Goal: Task Accomplishment & Management: Use online tool/utility

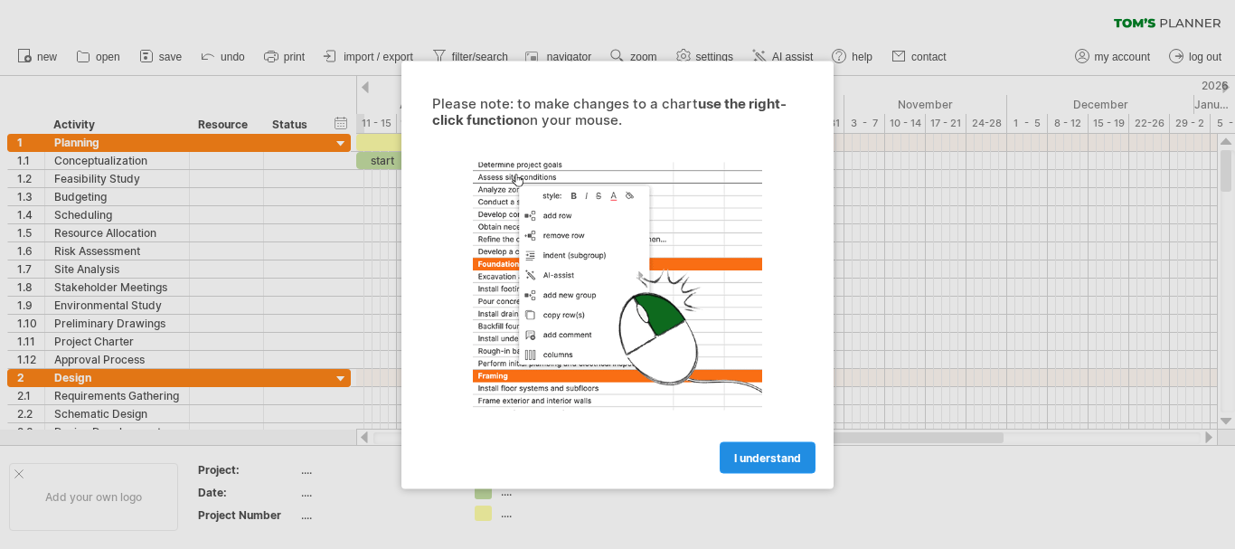
click at [751, 458] on span "I understand" at bounding box center [767, 457] width 67 height 14
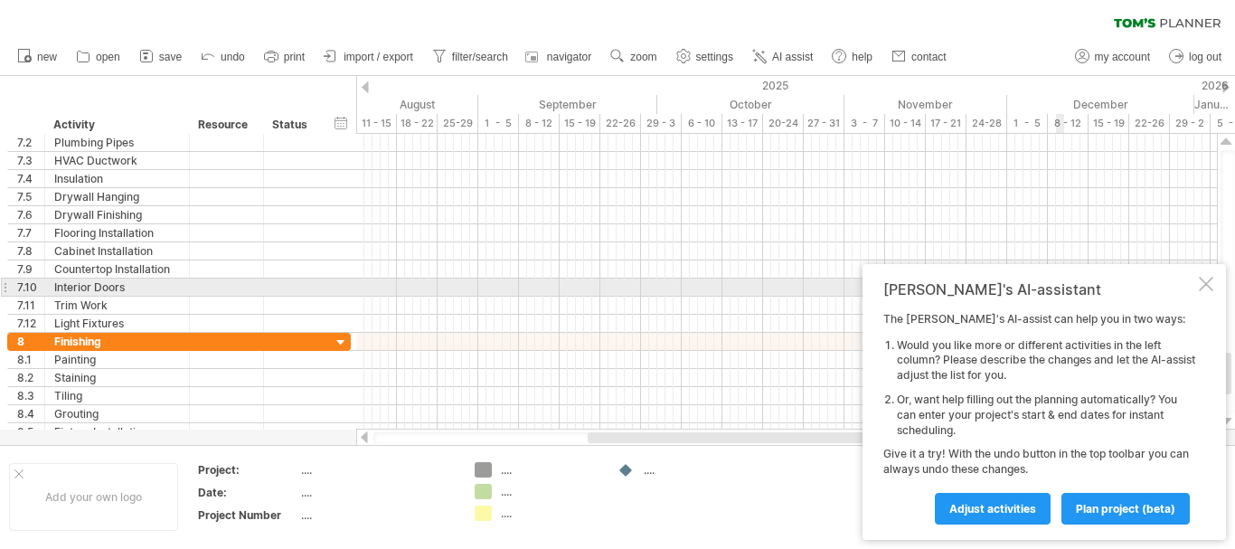
click at [1209, 283] on div at bounding box center [1206, 284] width 14 height 14
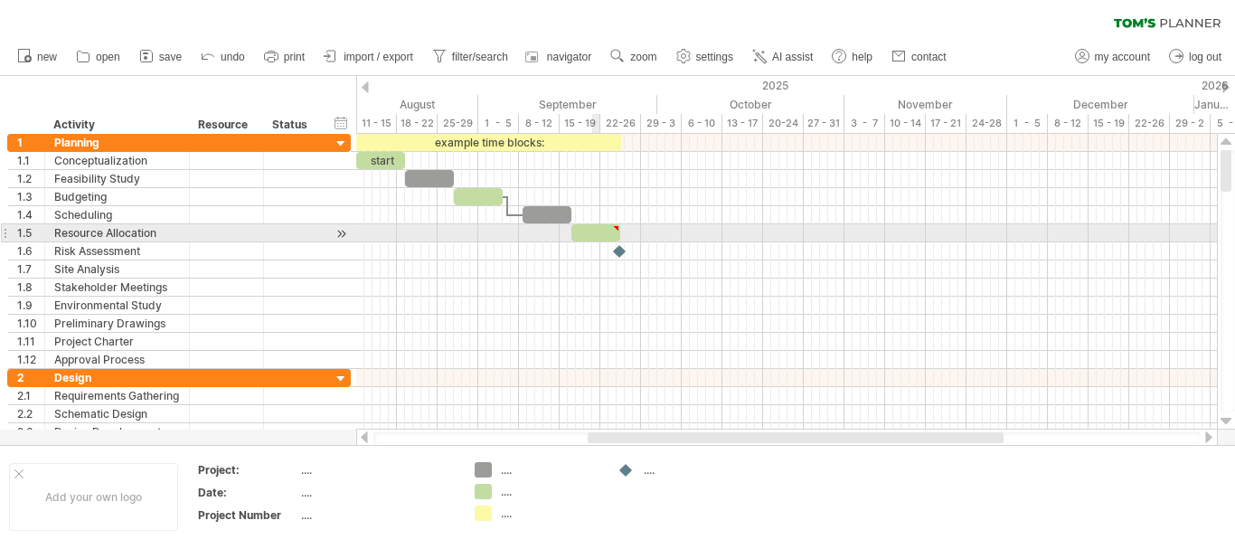
type textarea "**********"
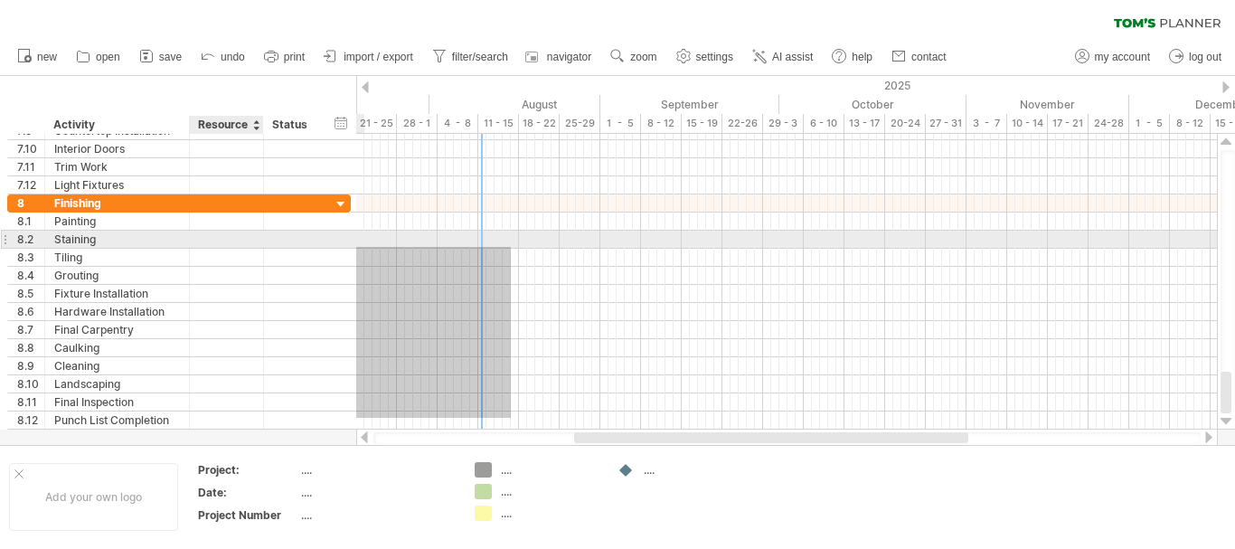
drag, startPoint x: 389, startPoint y: 418, endPoint x: 257, endPoint y: 247, distance: 215.9
click at [257, 247] on div "Trying to reach [DOMAIN_NAME] Connected again... 0% clear filter new 1" at bounding box center [617, 274] width 1235 height 549
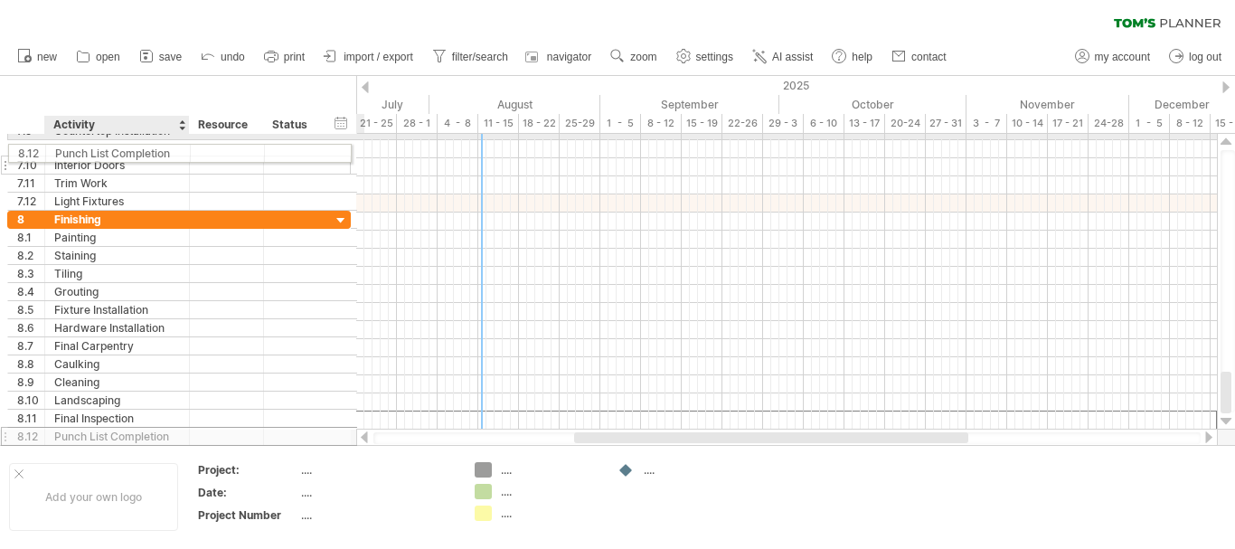
drag, startPoint x: 204, startPoint y: 417, endPoint x: 197, endPoint y: 150, distance: 266.8
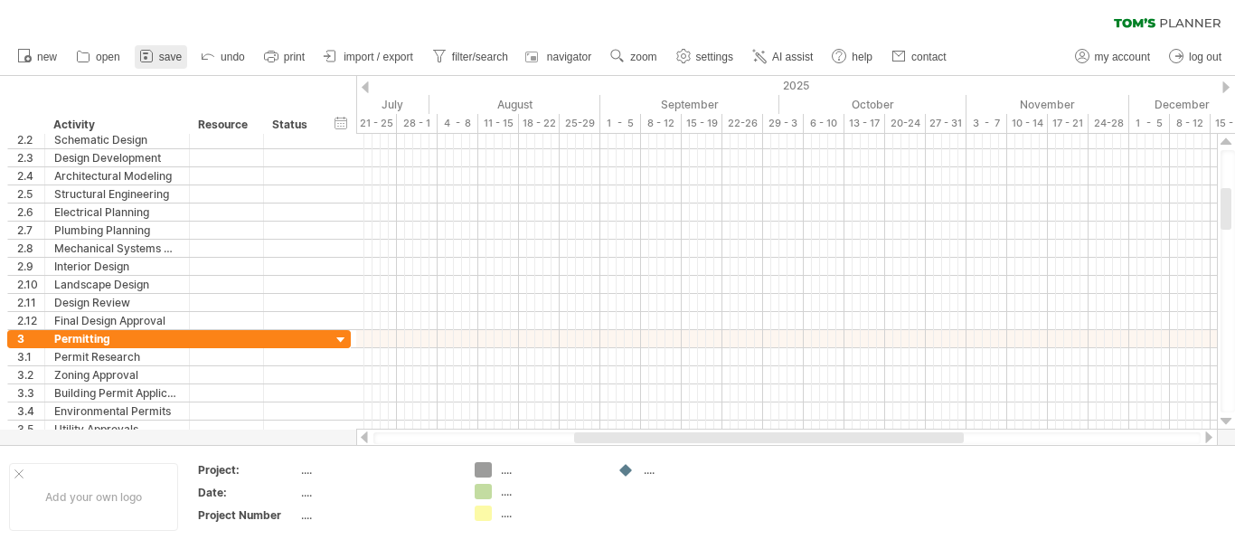
click at [155, 52] on icon at bounding box center [146, 56] width 18 height 18
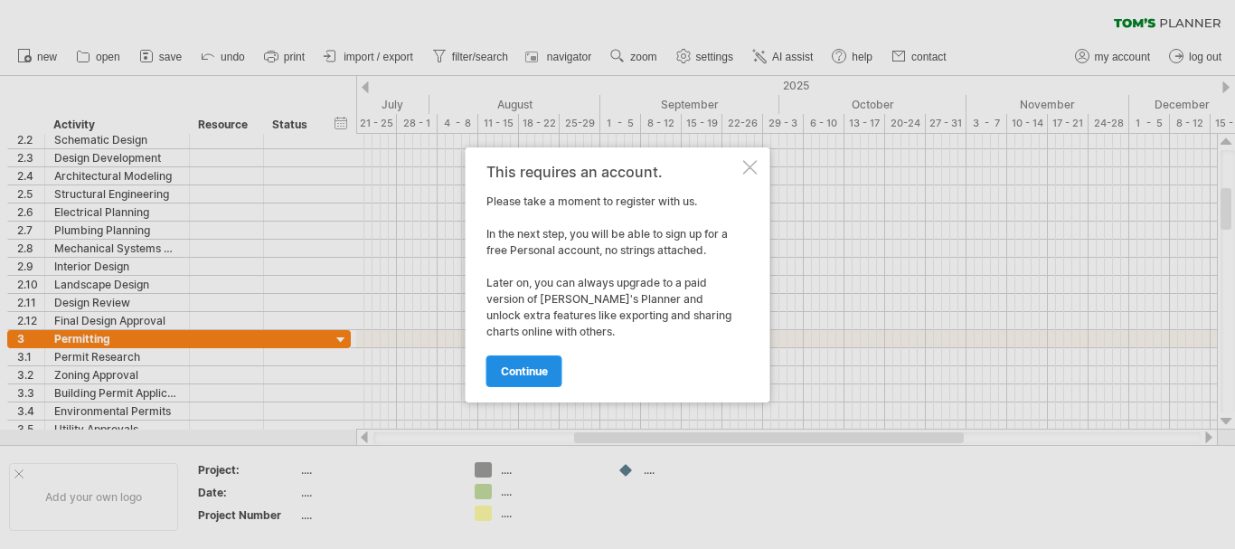
click at [535, 363] on link "continue" at bounding box center [524, 371] width 76 height 32
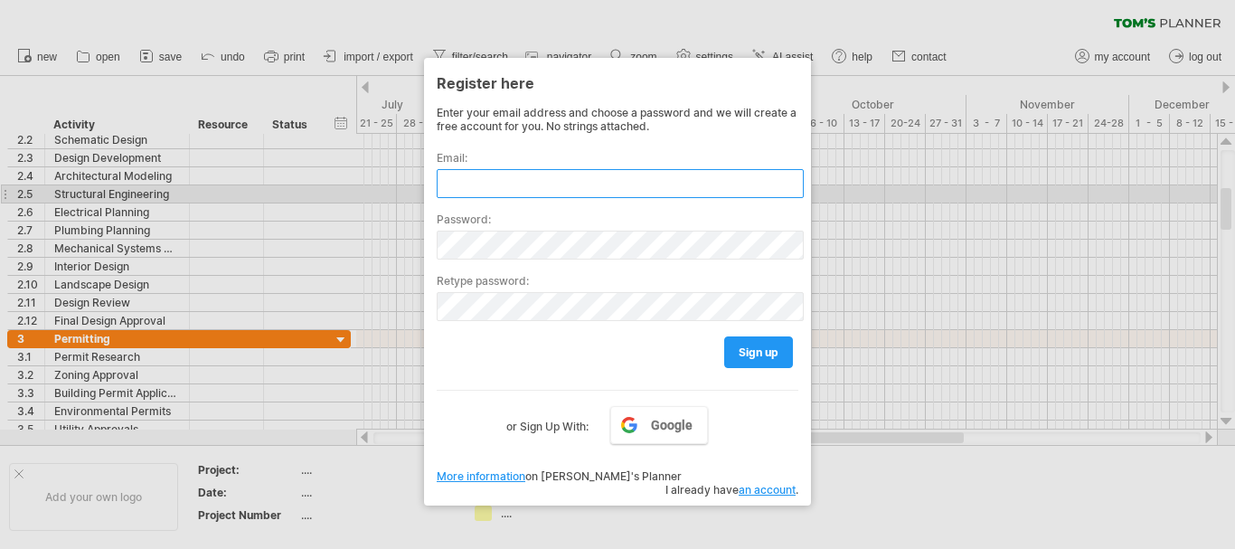
click at [496, 187] on input "text" at bounding box center [620, 183] width 367 height 29
type input "*"
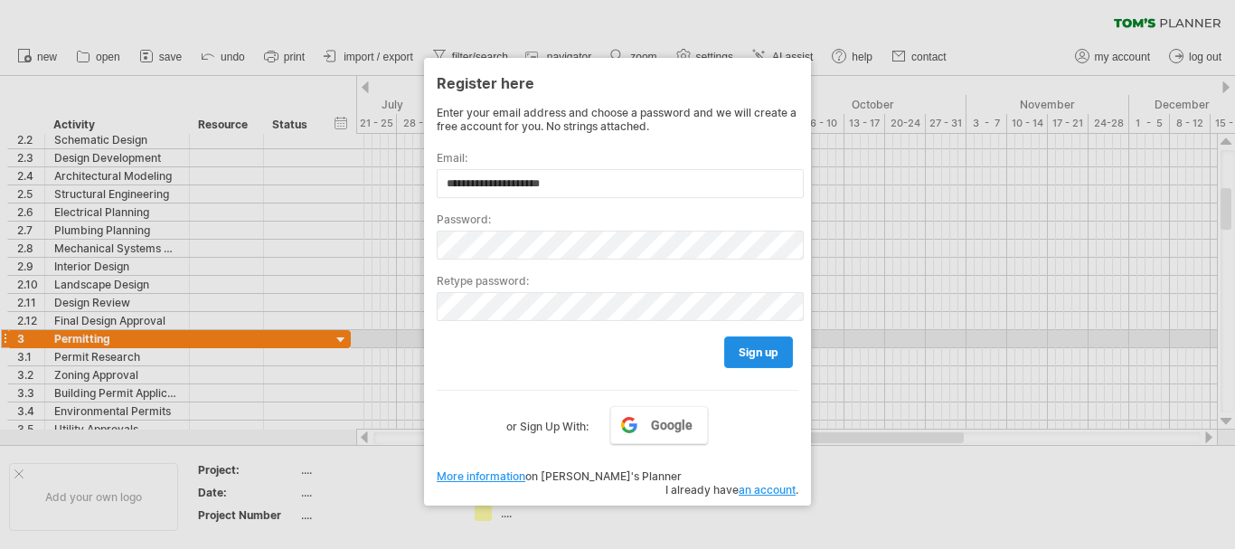
click at [746, 344] on link "sign up" at bounding box center [758, 352] width 69 height 32
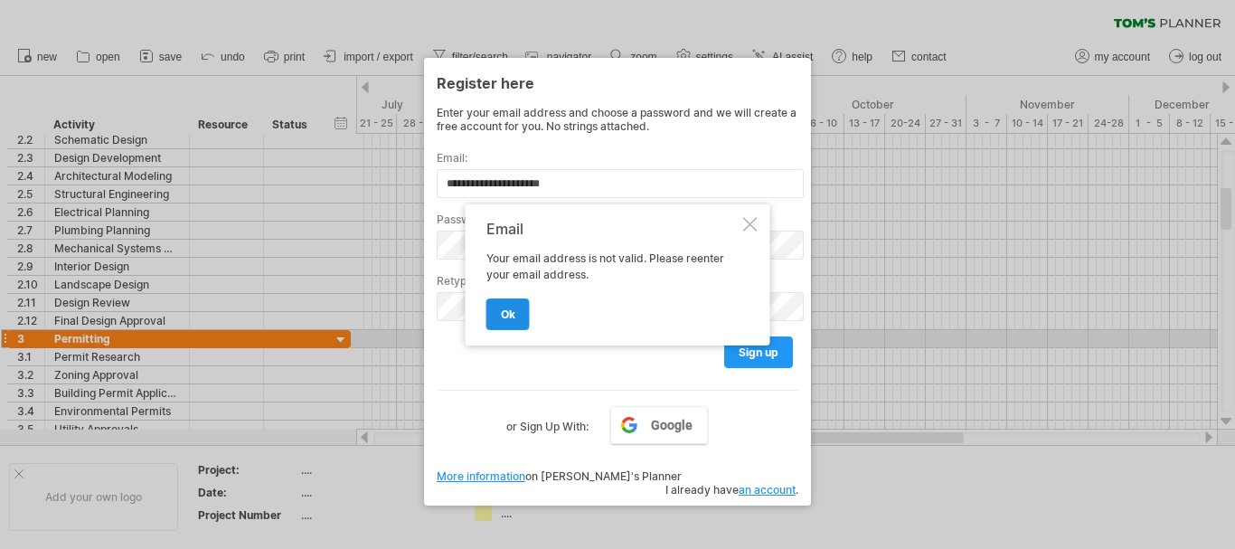
click at [517, 315] on link "ok" at bounding box center [507, 314] width 43 height 32
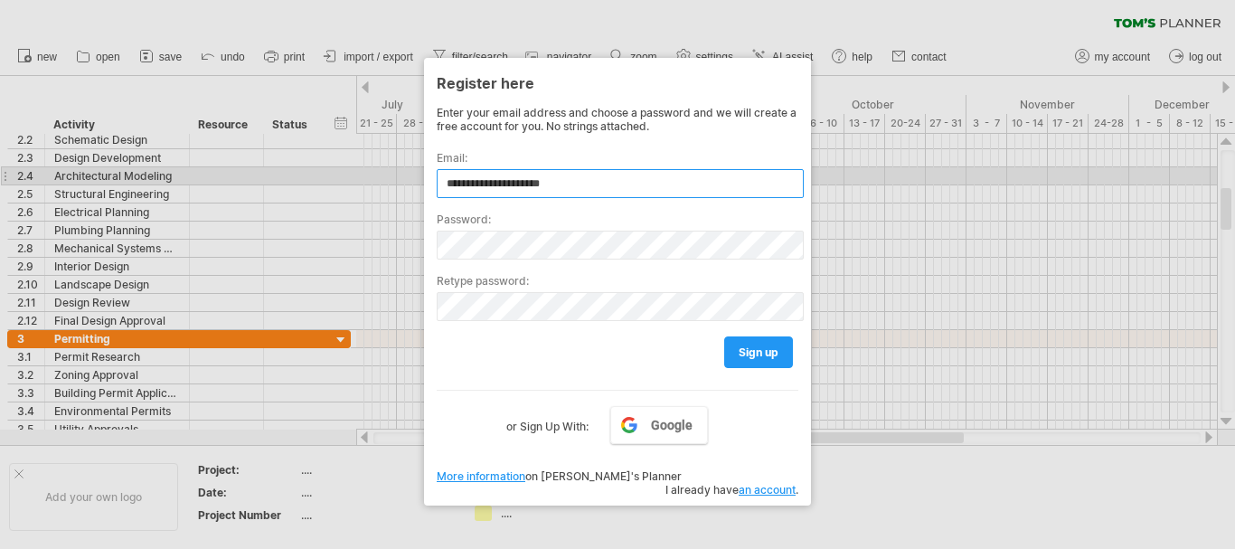
click at [621, 179] on input "**********" at bounding box center [620, 183] width 367 height 29
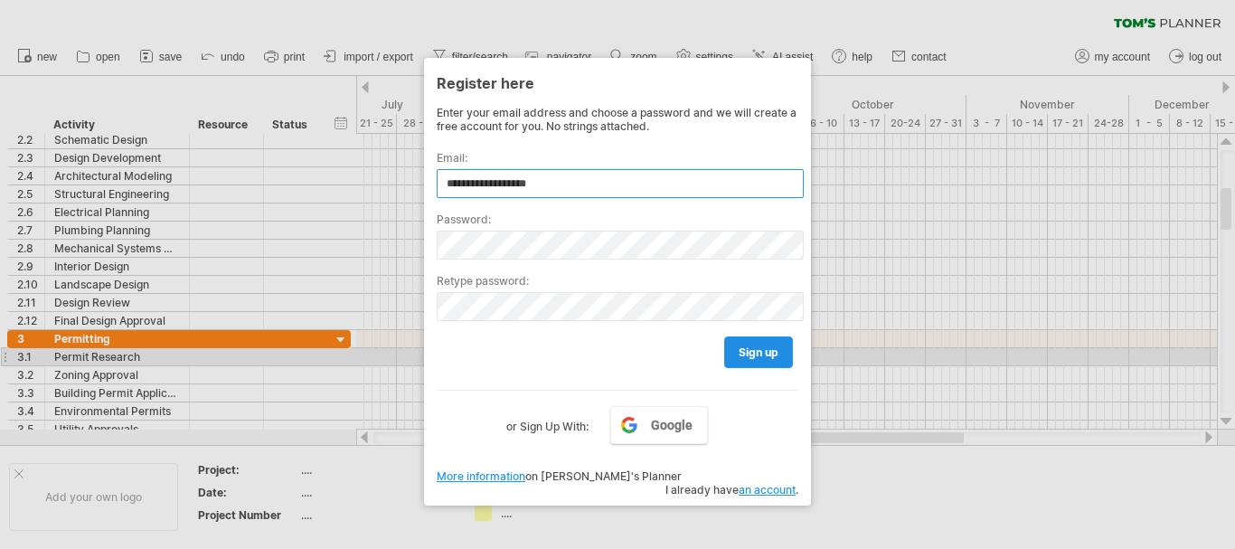
type input "**********"
click at [763, 363] on link "sign up" at bounding box center [758, 352] width 69 height 32
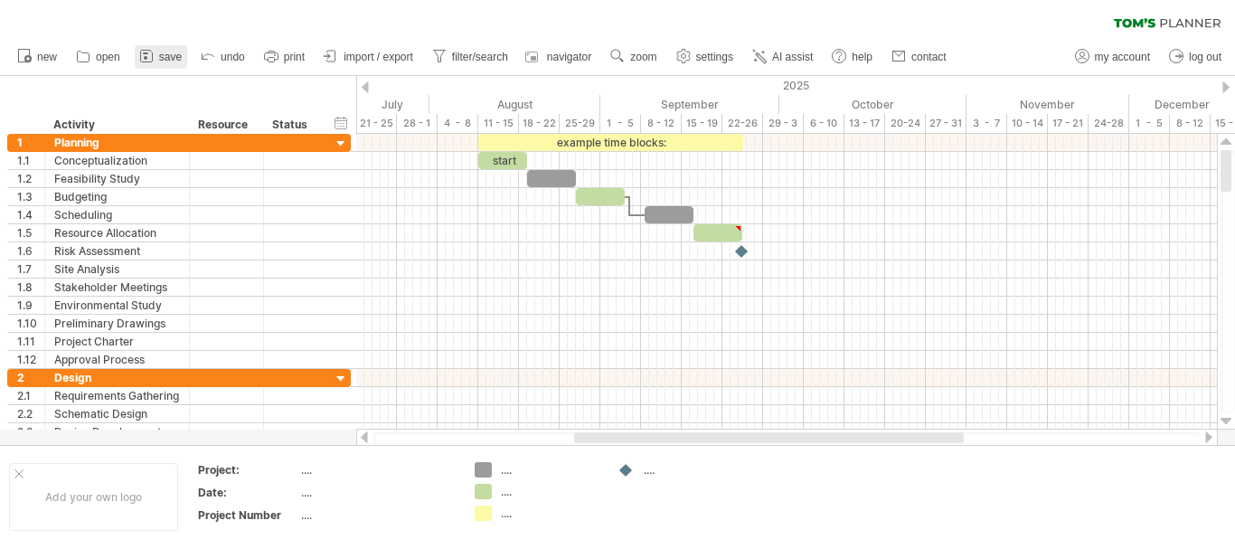
click at [167, 60] on span "save" at bounding box center [170, 57] width 23 height 13
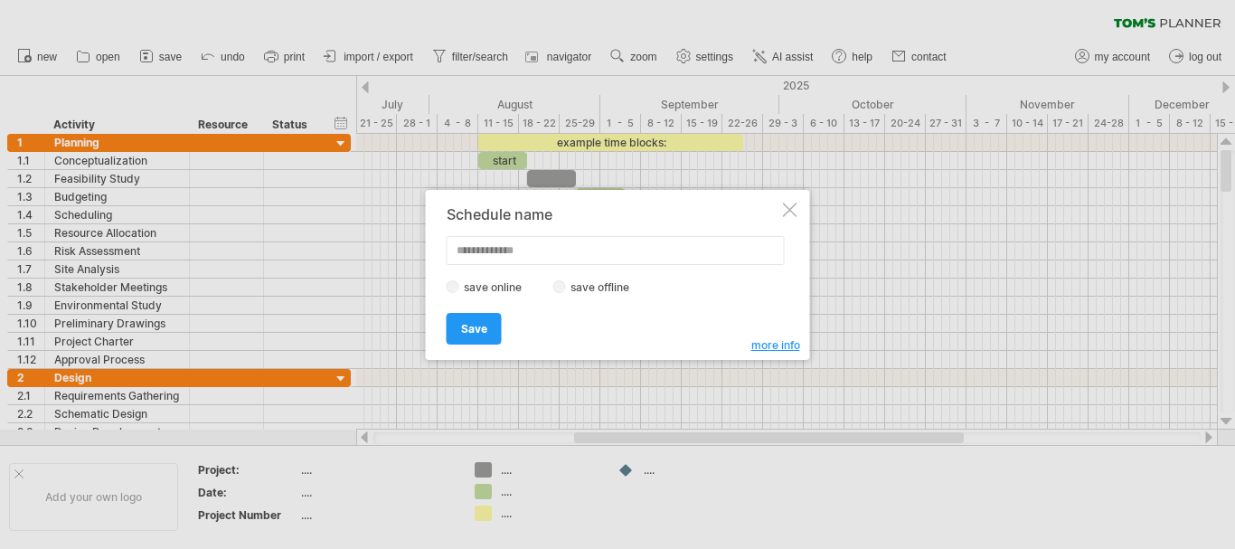
click at [599, 284] on label "save offline" at bounding box center [605, 287] width 79 height 14
click at [475, 258] on input "text" at bounding box center [616, 250] width 338 height 29
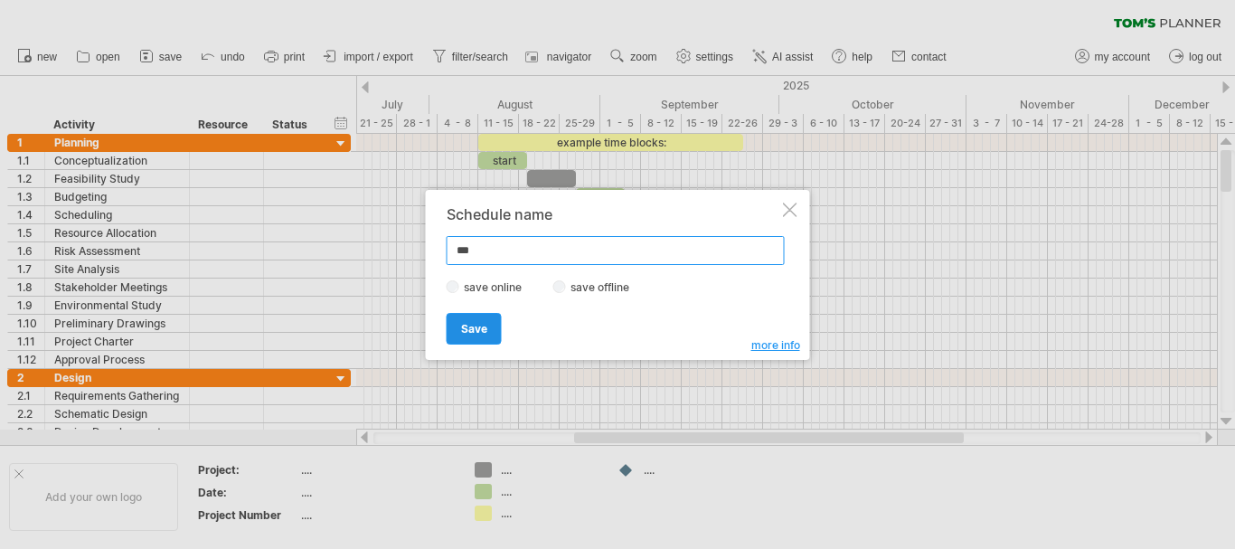
type input "***"
click at [475, 332] on span "Save" at bounding box center [474, 329] width 26 height 14
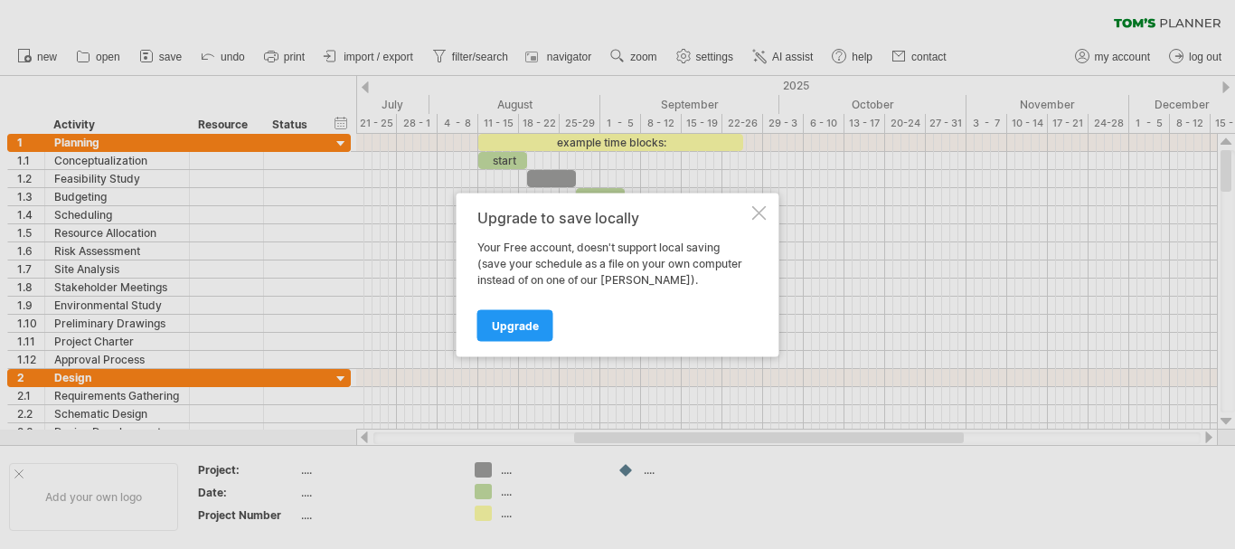
click at [754, 218] on div at bounding box center [759, 212] width 14 height 14
